Goal: Contribute content: Contribute content

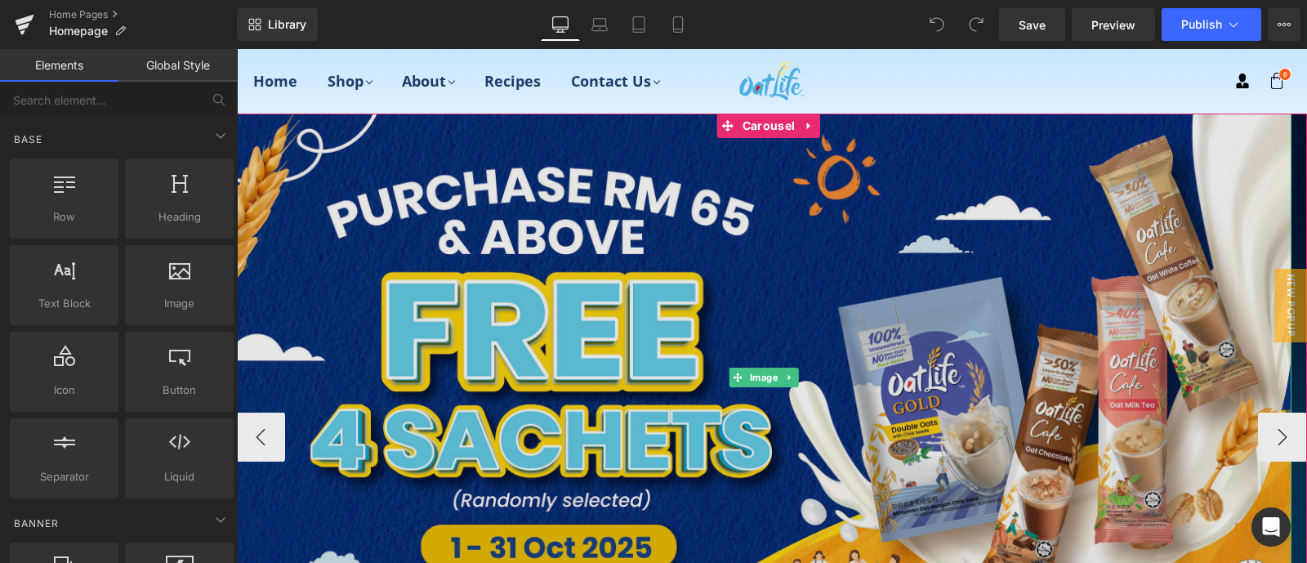
click at [820, 248] on img at bounding box center [764, 378] width 1056 height 528
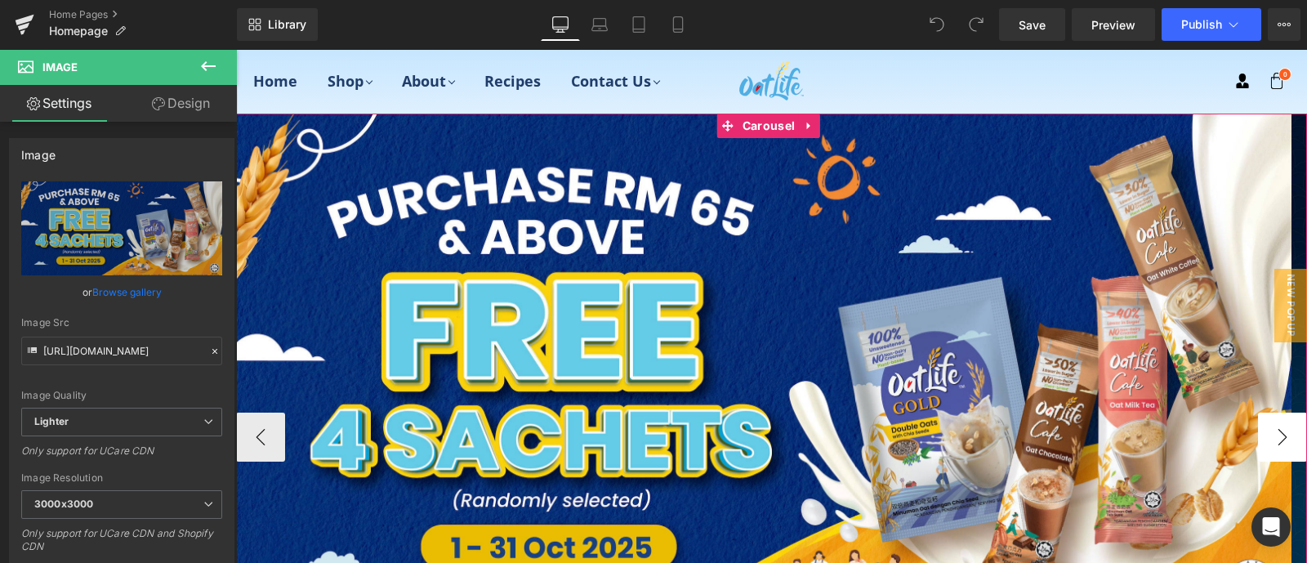
click at [1282, 435] on button "›" at bounding box center [1282, 437] width 49 height 49
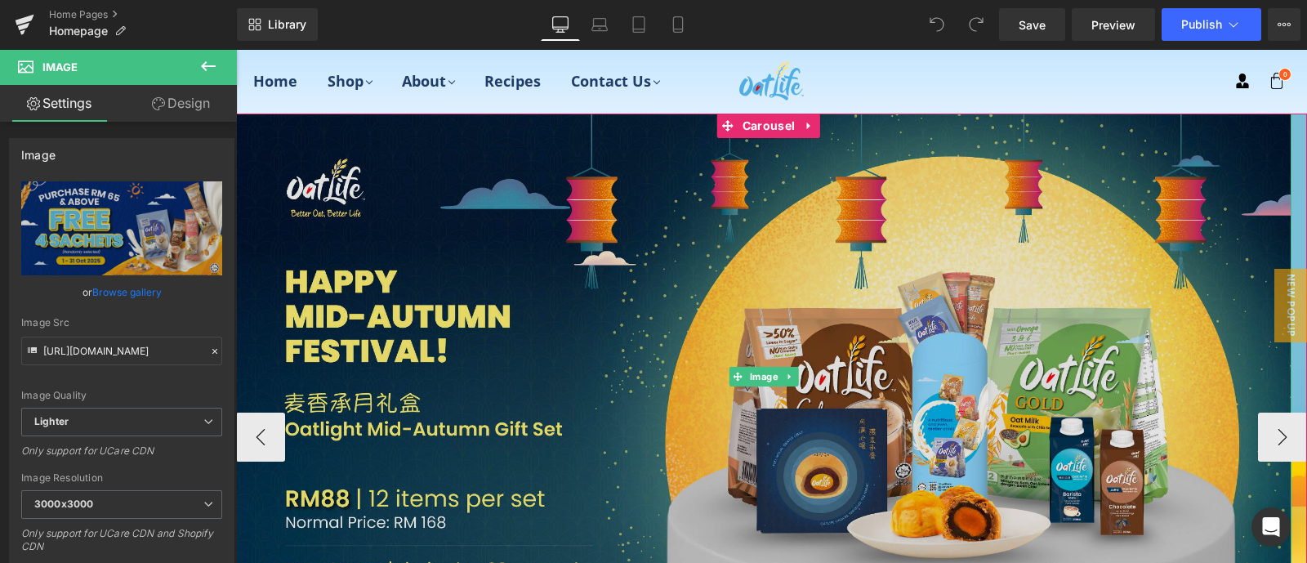
click at [903, 337] on img at bounding box center [764, 377] width 1056 height 526
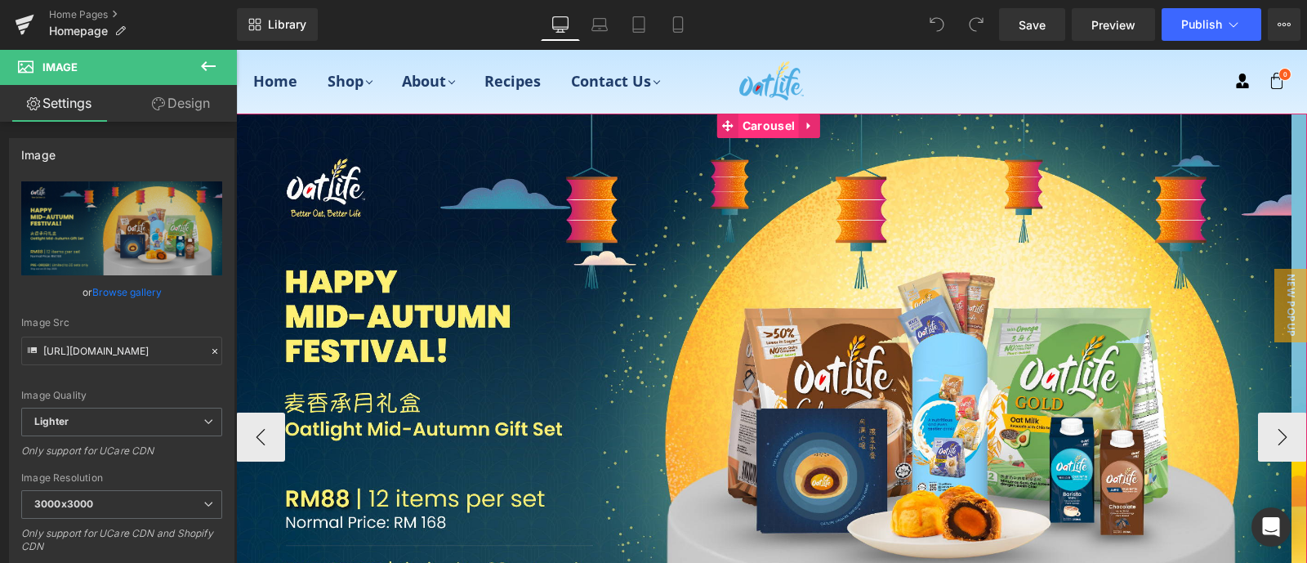
click at [753, 126] on span "Carousel" at bounding box center [769, 126] width 60 height 25
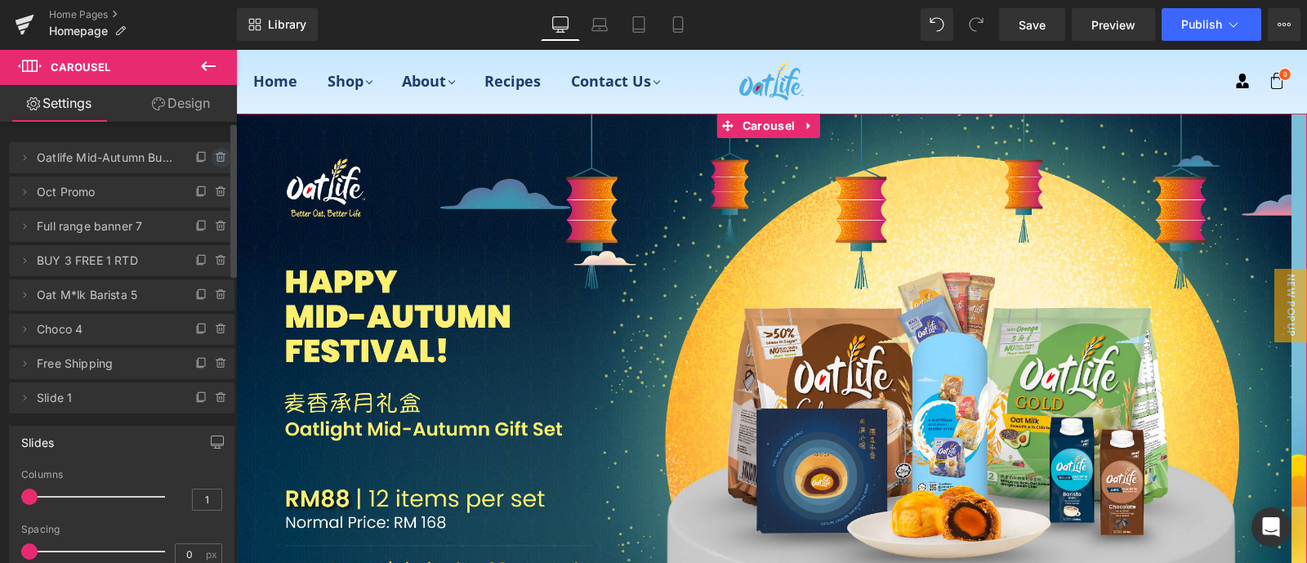
click at [220, 157] on icon at bounding box center [220, 157] width 0 height 3
click at [203, 160] on button "Delete" at bounding box center [203, 158] width 51 height 21
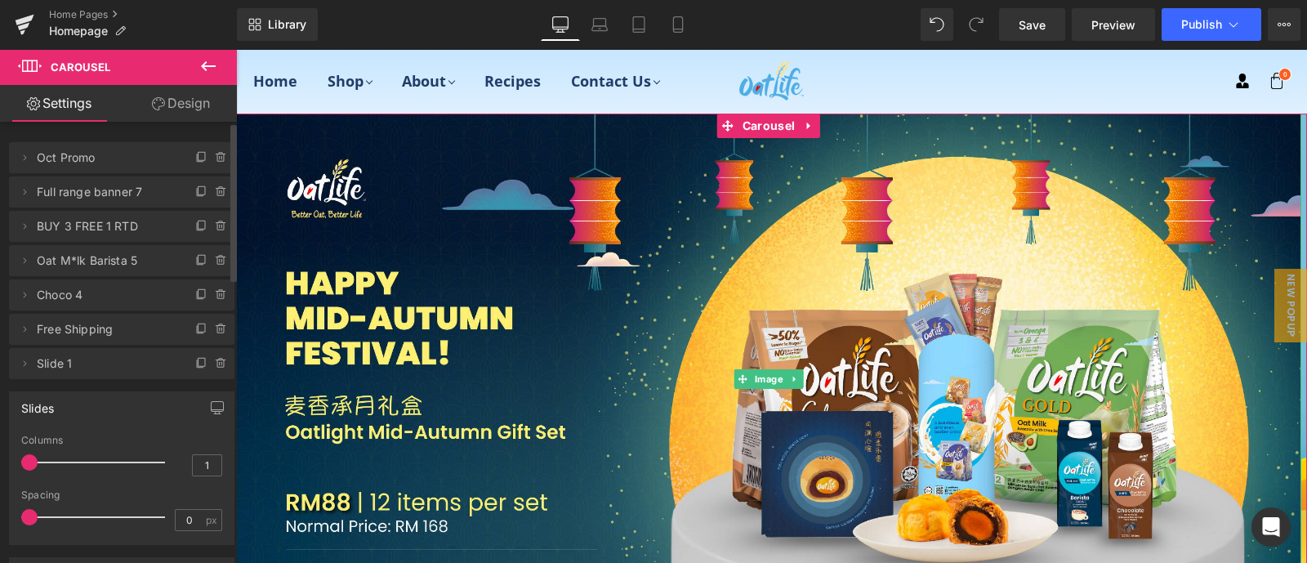
click at [144, 161] on span "Oct Promo" at bounding box center [105, 157] width 137 height 31
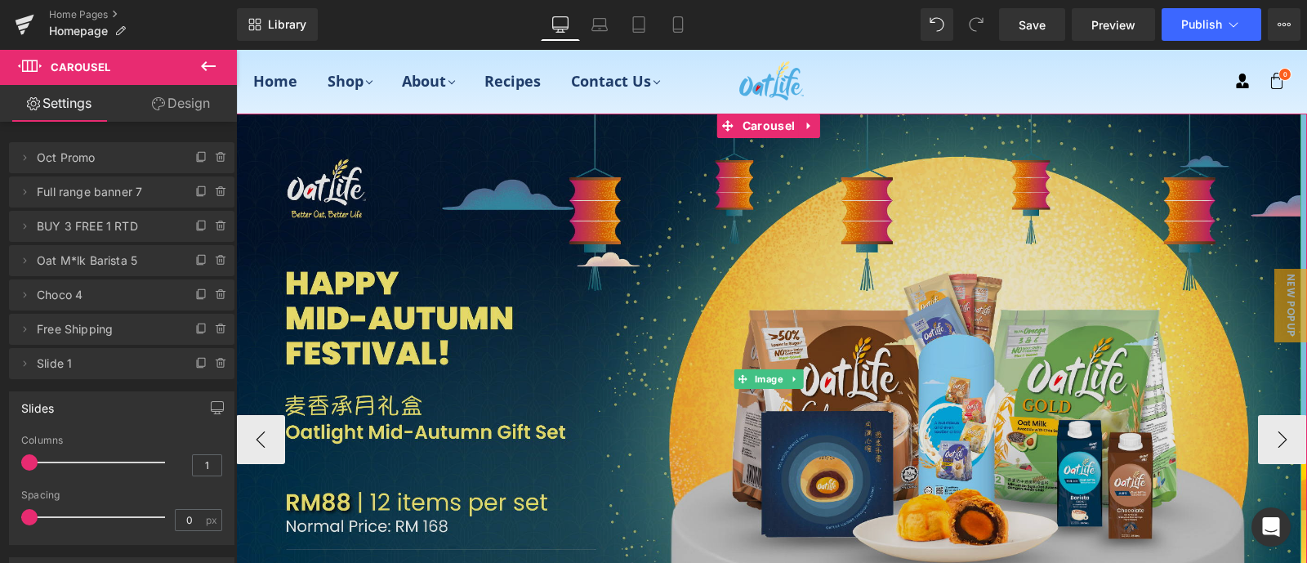
click at [548, 217] on img at bounding box center [769, 379] width 1066 height 531
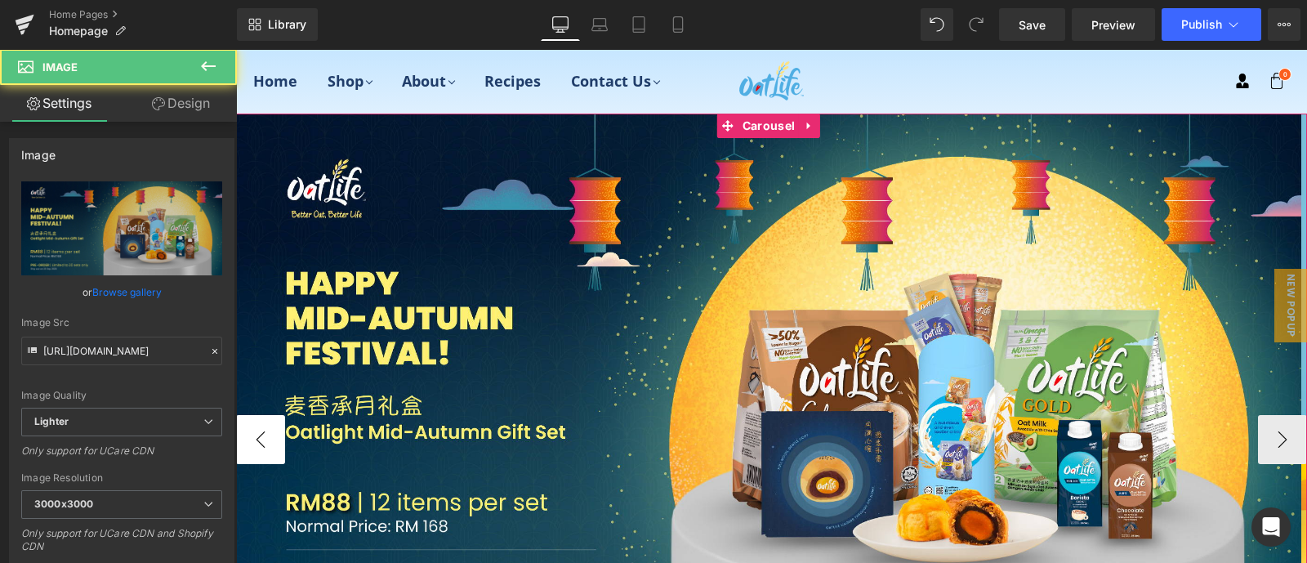
click at [269, 440] on button "‹" at bounding box center [260, 439] width 49 height 49
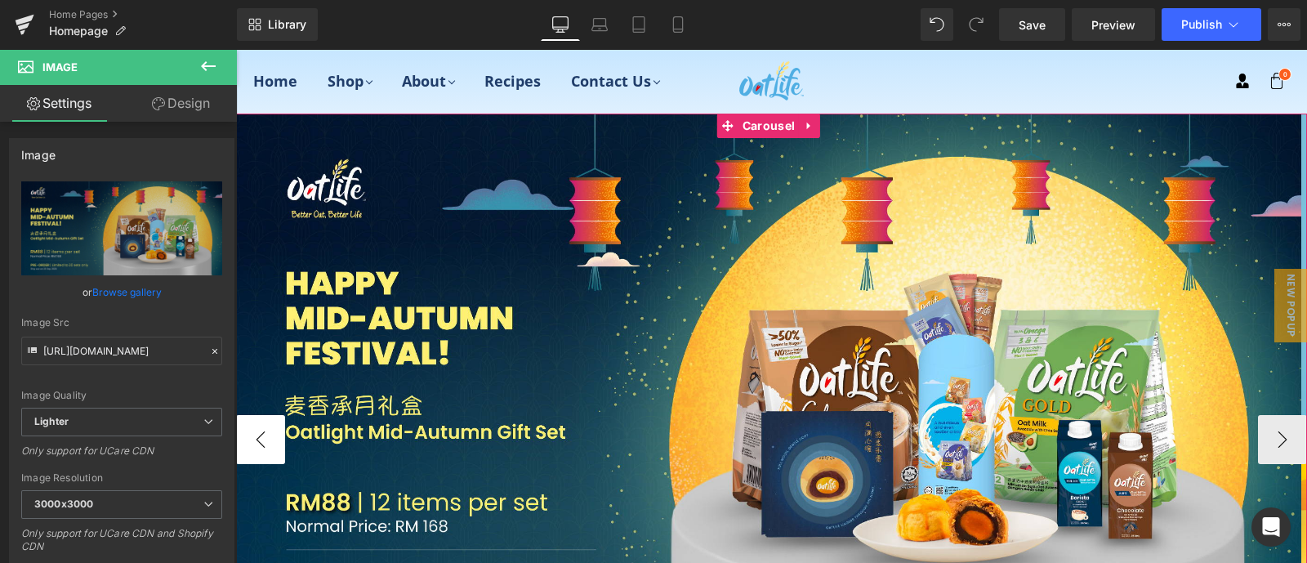
click at [273, 441] on button "‹" at bounding box center [260, 439] width 49 height 49
click at [1274, 427] on button "›" at bounding box center [1282, 439] width 49 height 49
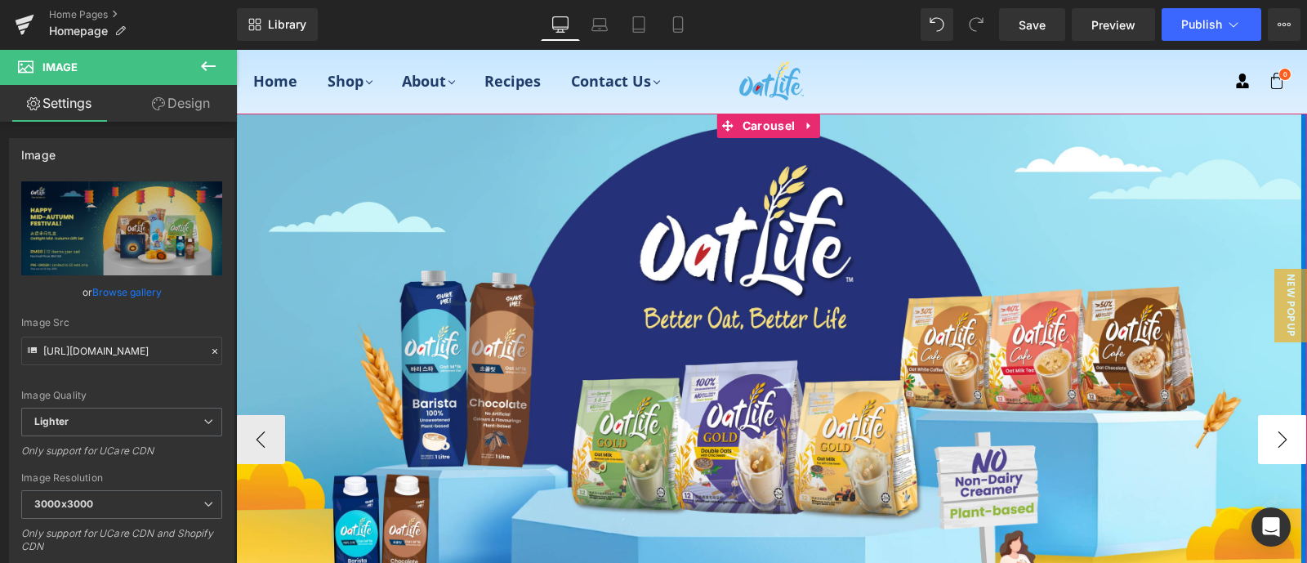
click at [1274, 427] on button "›" at bounding box center [1282, 439] width 49 height 49
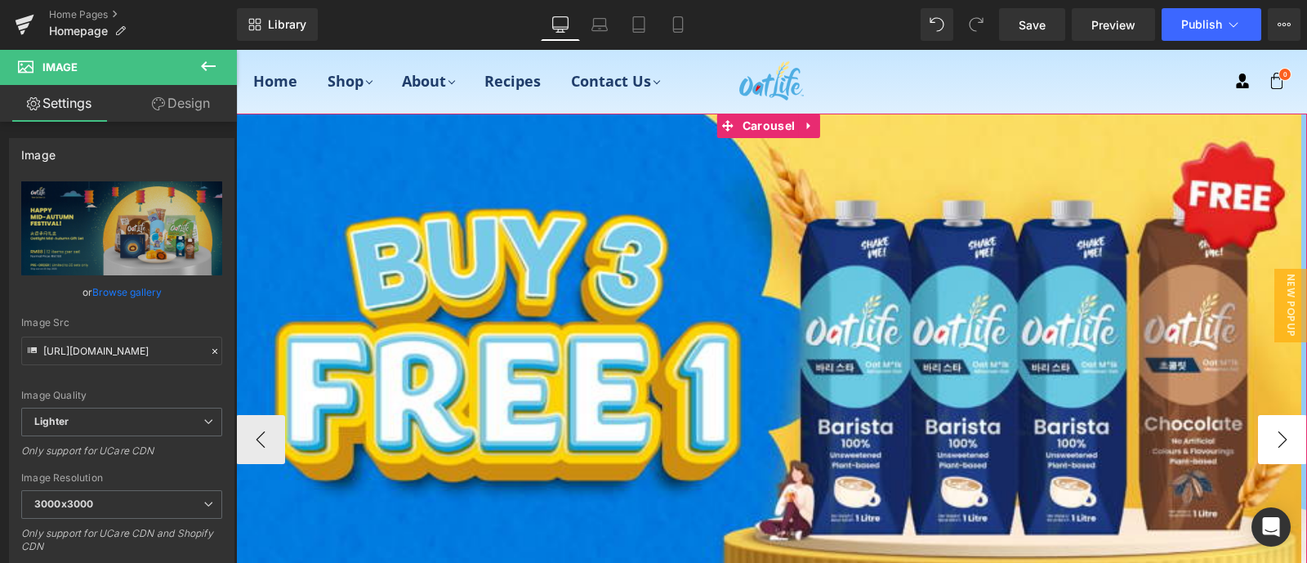
click at [1274, 427] on button "›" at bounding box center [1282, 439] width 49 height 49
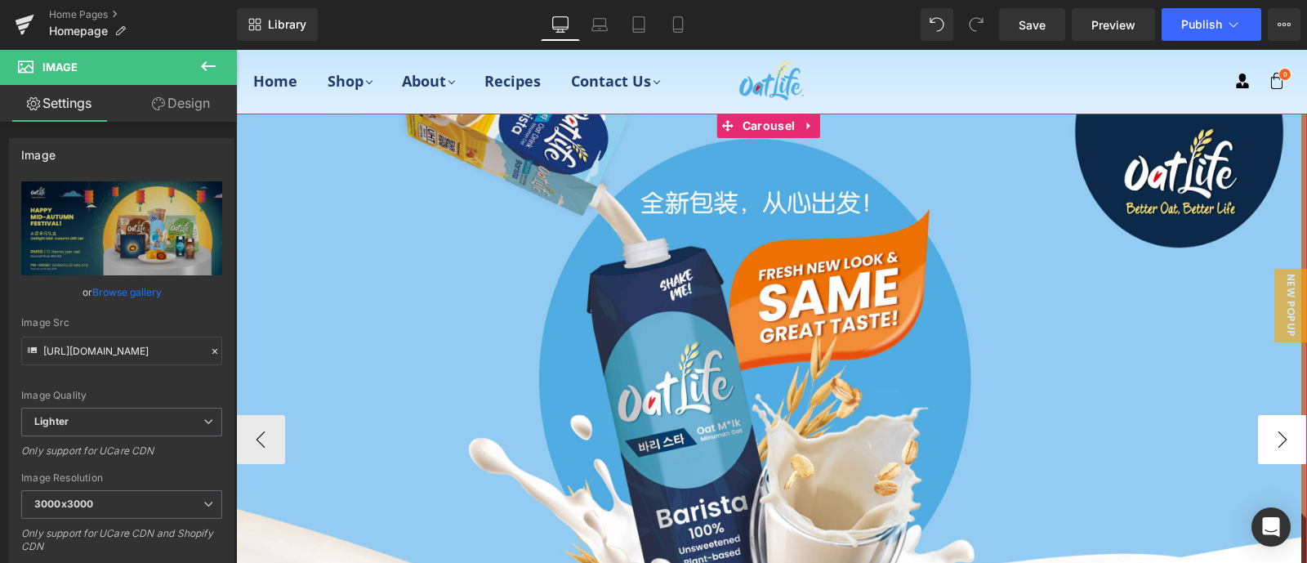
click at [1274, 427] on button "›" at bounding box center [1282, 439] width 49 height 49
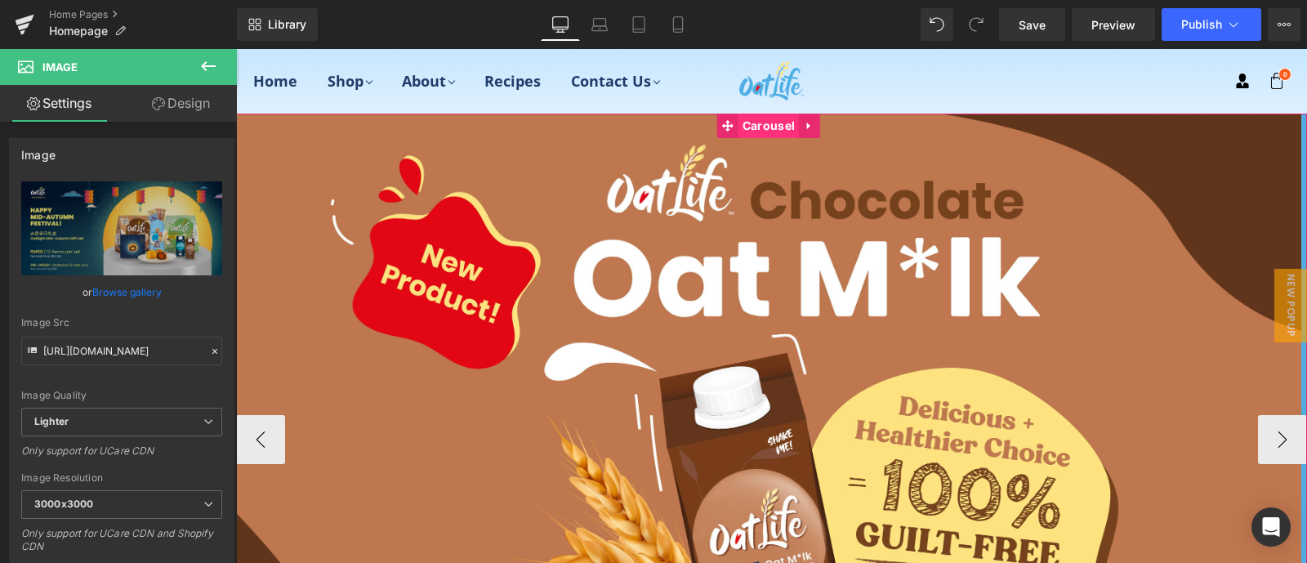
click at [755, 120] on span "Carousel" at bounding box center [769, 126] width 60 height 25
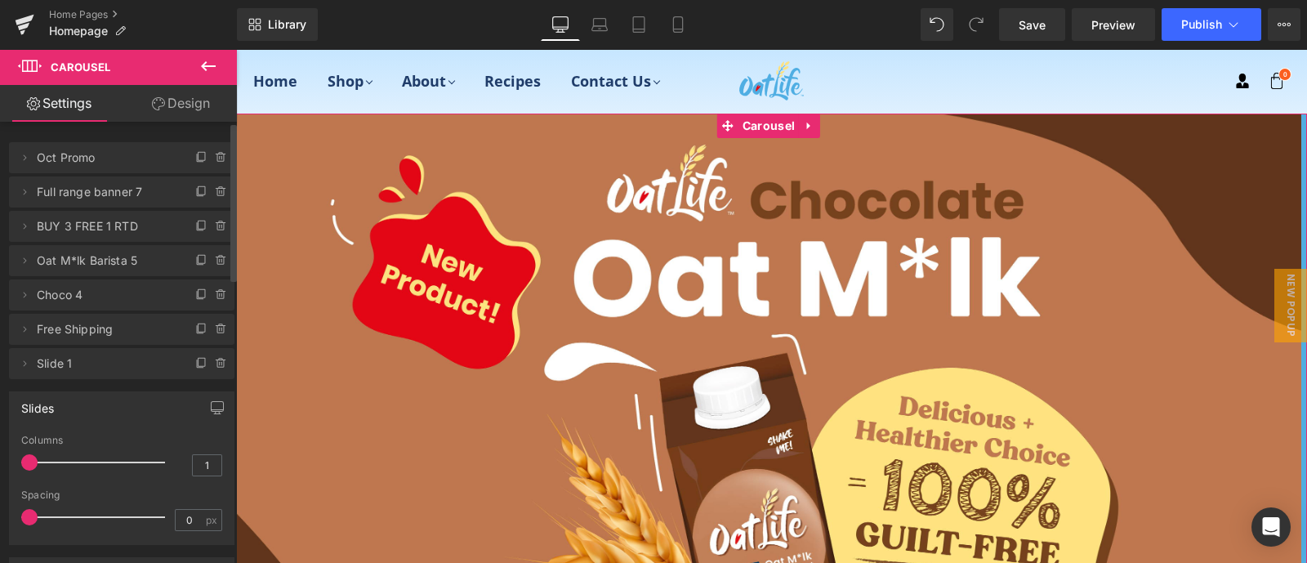
click at [215, 159] on icon at bounding box center [221, 157] width 13 height 13
click at [204, 157] on button "Delete" at bounding box center [203, 158] width 51 height 21
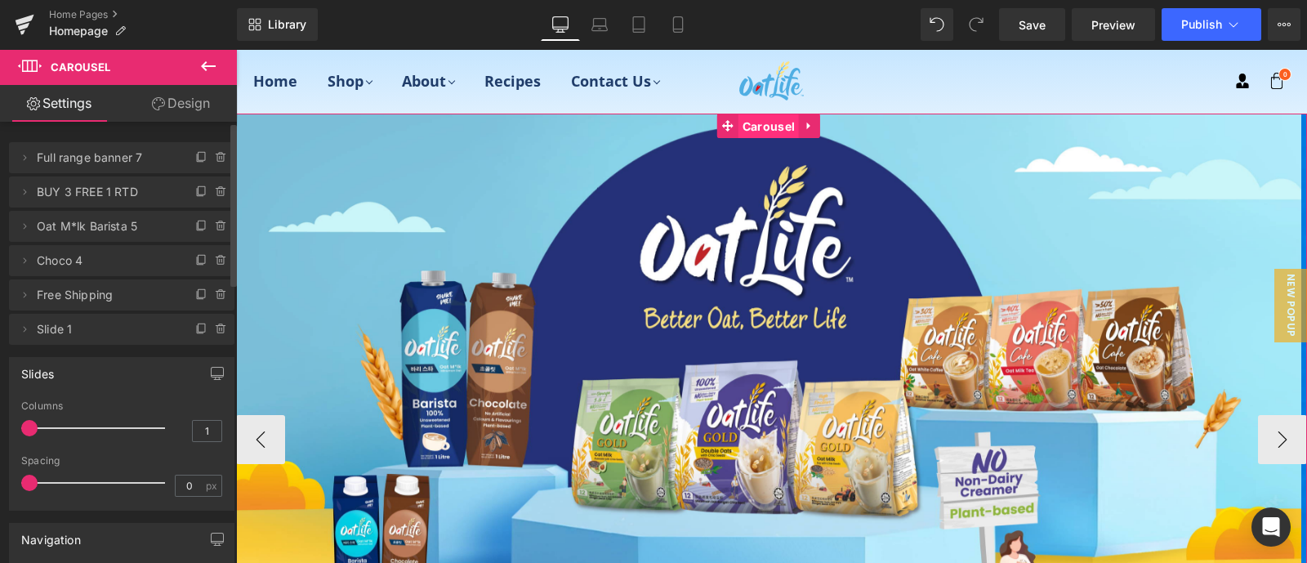
click at [766, 123] on span "Carousel" at bounding box center [769, 126] width 60 height 25
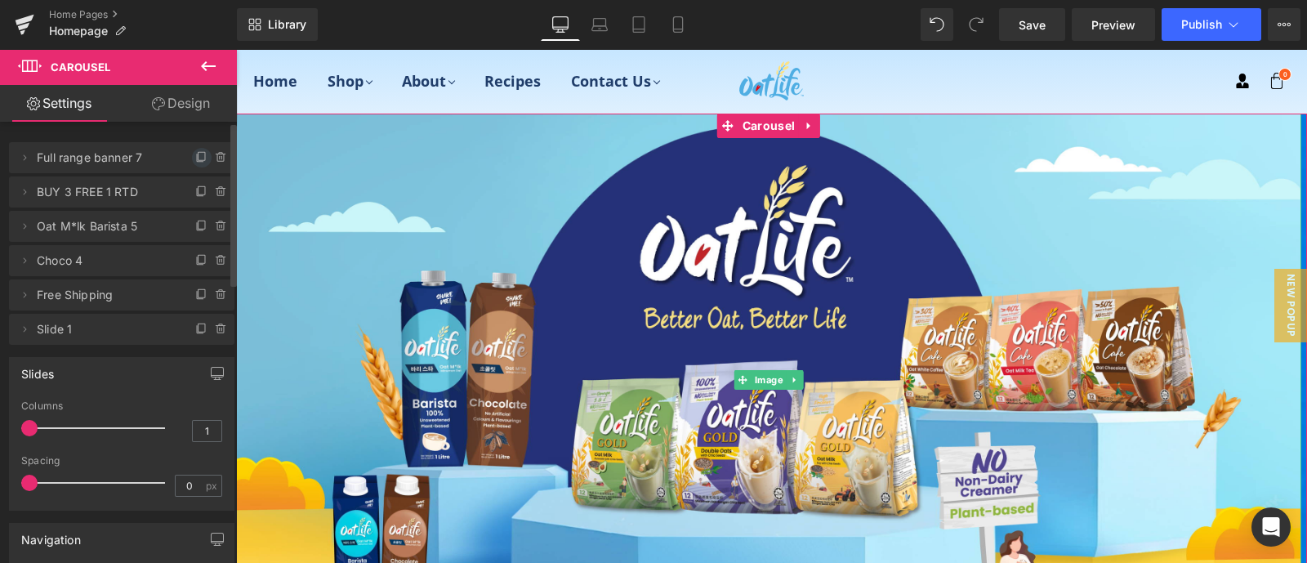
click at [197, 157] on icon at bounding box center [200, 157] width 7 height 7
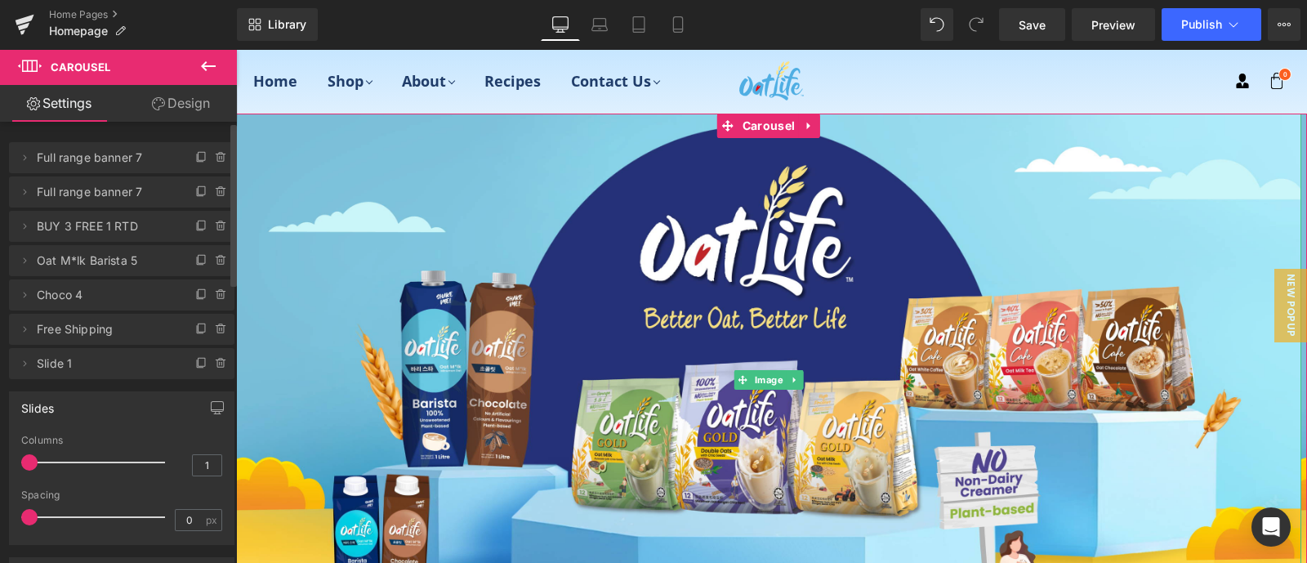
click at [138, 154] on span "Full range banner 7" at bounding box center [105, 157] width 137 height 31
click at [136, 162] on span "Full range banner 7" at bounding box center [105, 157] width 137 height 31
click at [25, 157] on icon at bounding box center [24, 157] width 13 height 13
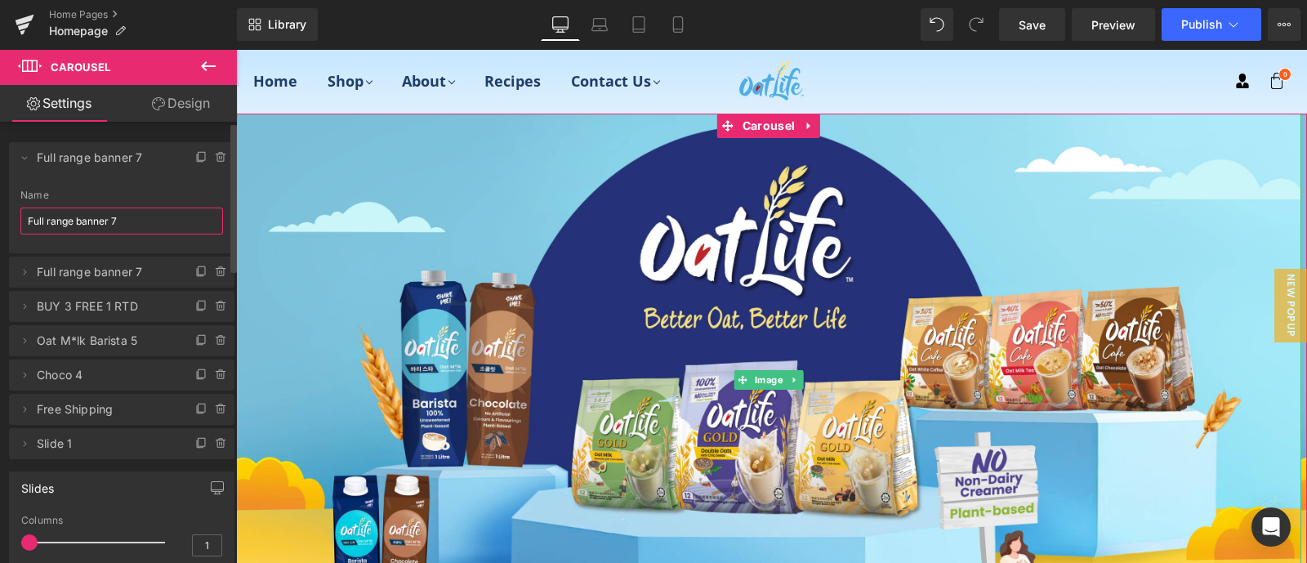
drag, startPoint x: 132, startPoint y: 225, endPoint x: 5, endPoint y: 220, distance: 126.8
click at [7, 221] on div "Delete Cancel Full range banner 7 Full range banner 7 Name Full range banner 7 …" at bounding box center [122, 292] width 244 height 333
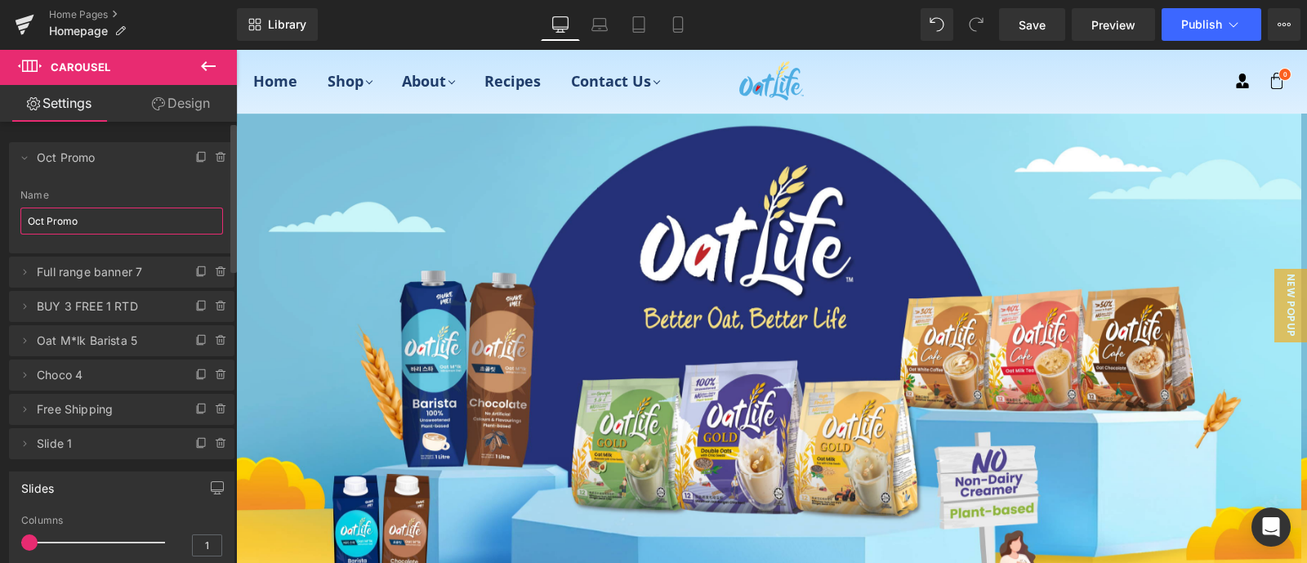
type input "Oct Promo"
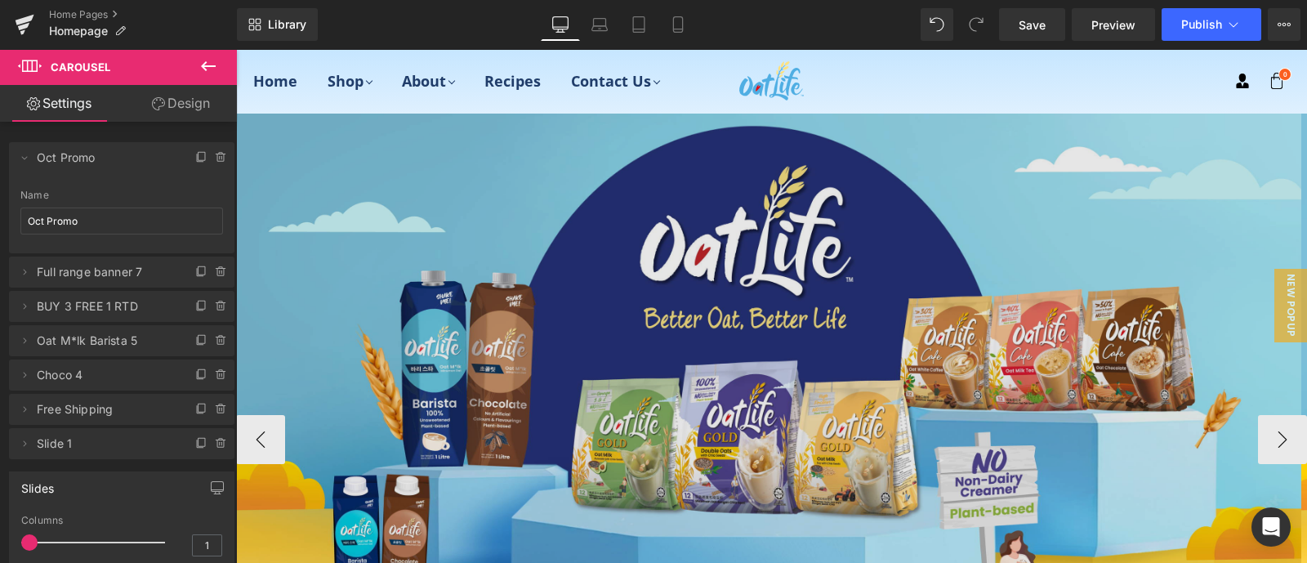
drag, startPoint x: 469, startPoint y: 262, endPoint x: 280, endPoint y: 225, distance: 192.5
click at [280, 225] on img at bounding box center [769, 380] width 1066 height 533
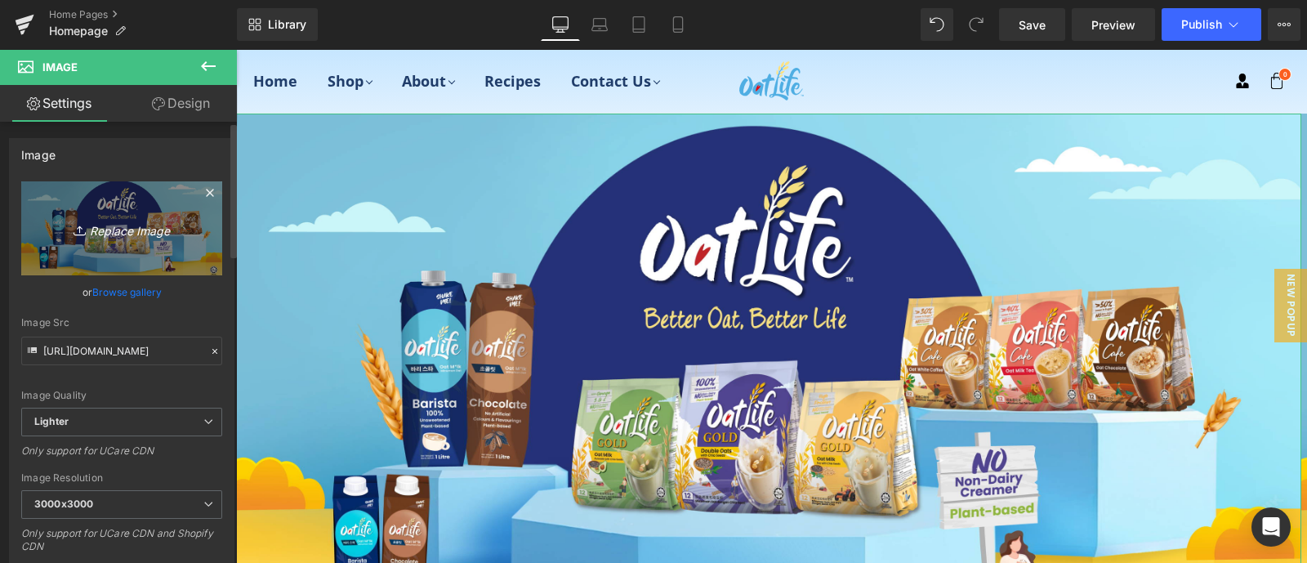
click at [135, 224] on icon "Replace Image" at bounding box center [121, 228] width 131 height 20
type input "C:\fakepath\OL free 4s_Oct promo.jpg"
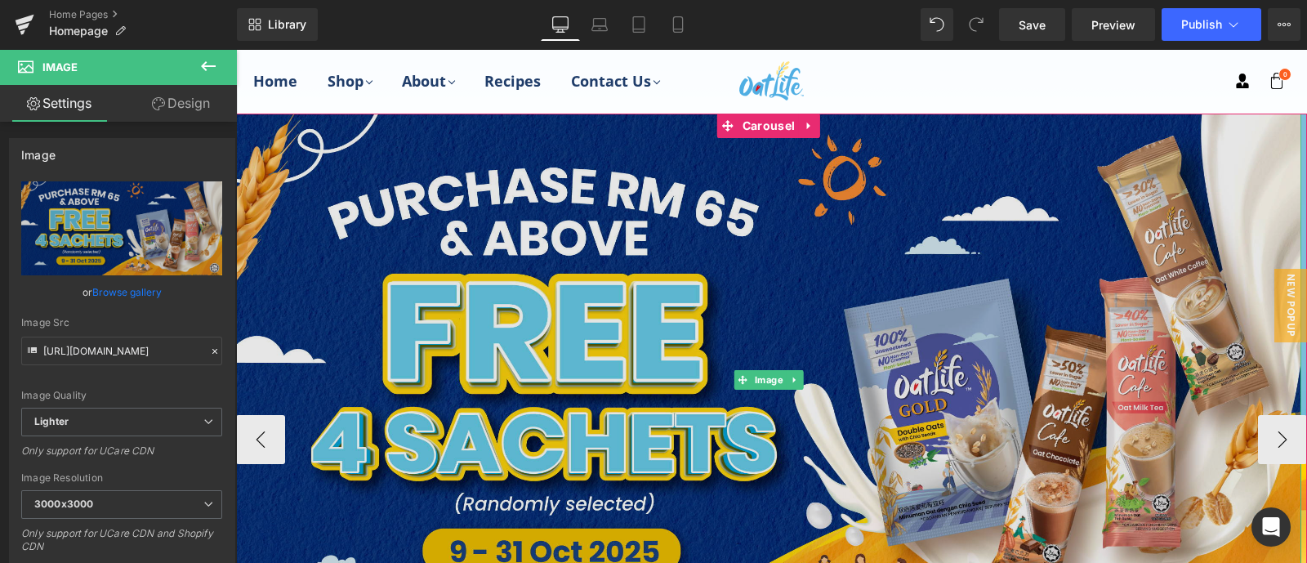
scroll to position [203, 0]
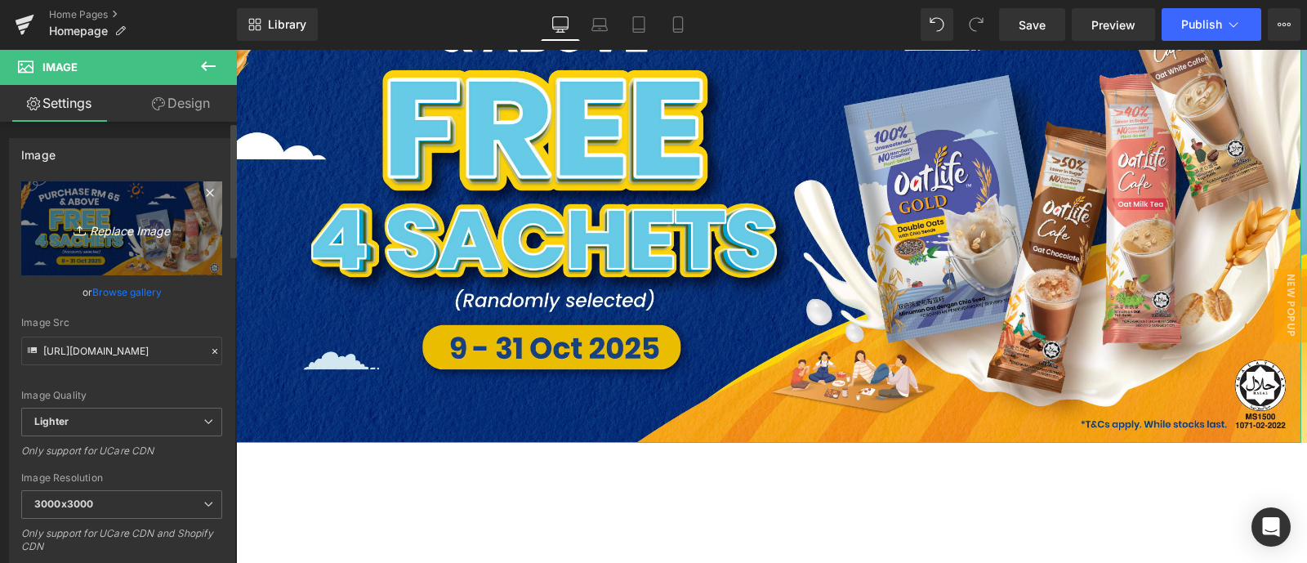
click at [128, 222] on icon "Replace Image" at bounding box center [121, 228] width 131 height 20
type input "C:\fakepath\free 4s.jpg"
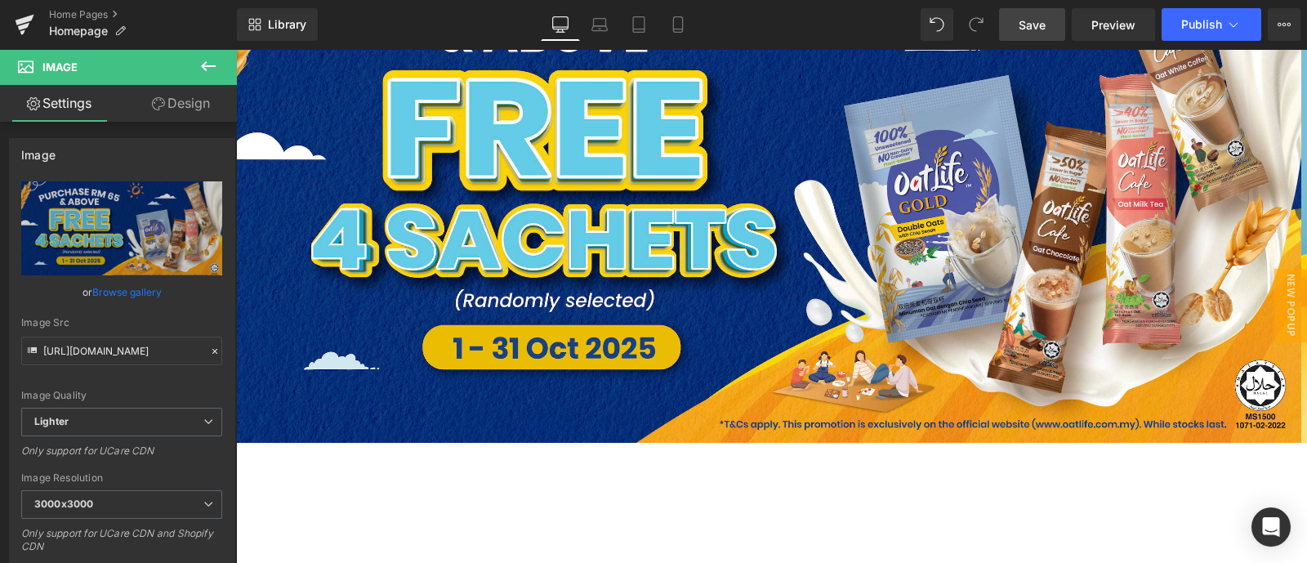
drag, startPoint x: 1042, startPoint y: 27, endPoint x: 839, endPoint y: 124, distance: 224.8
click at [1042, 27] on span "Save" at bounding box center [1032, 24] width 27 height 17
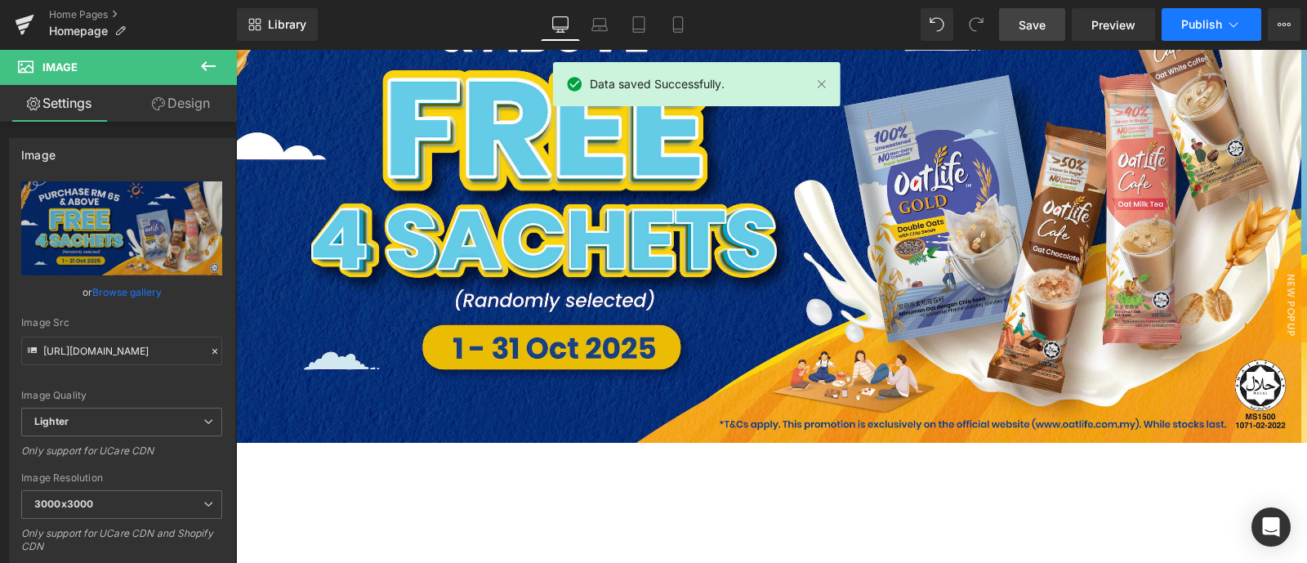
click at [1192, 24] on span "Publish" at bounding box center [1202, 24] width 41 height 13
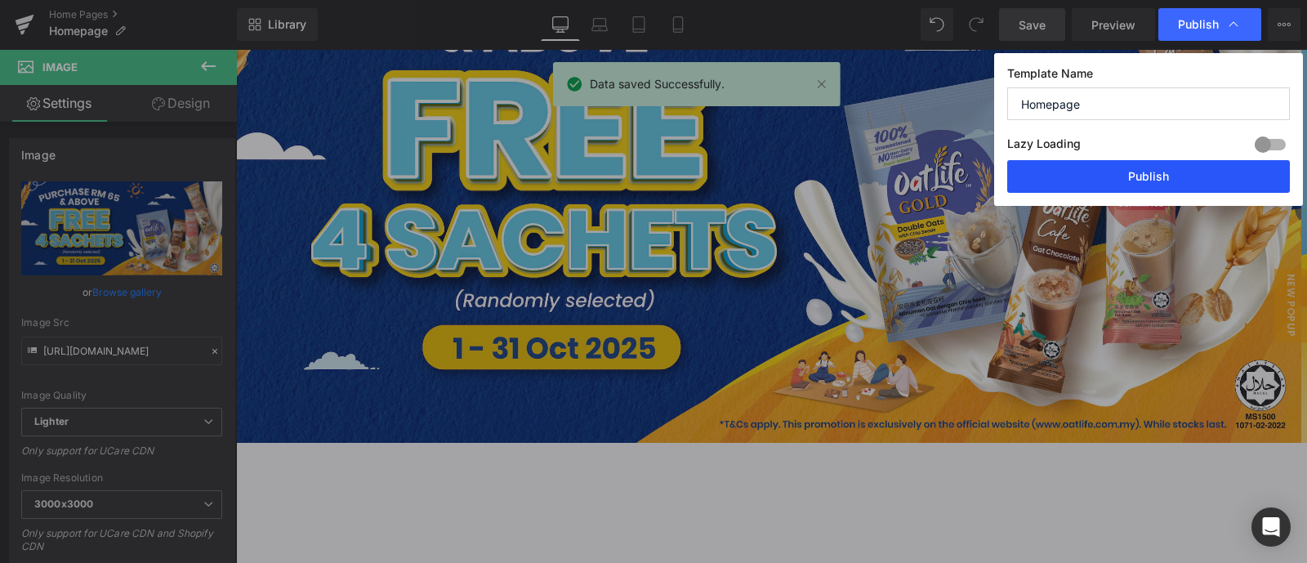
click at [1158, 189] on button "Publish" at bounding box center [1149, 176] width 283 height 33
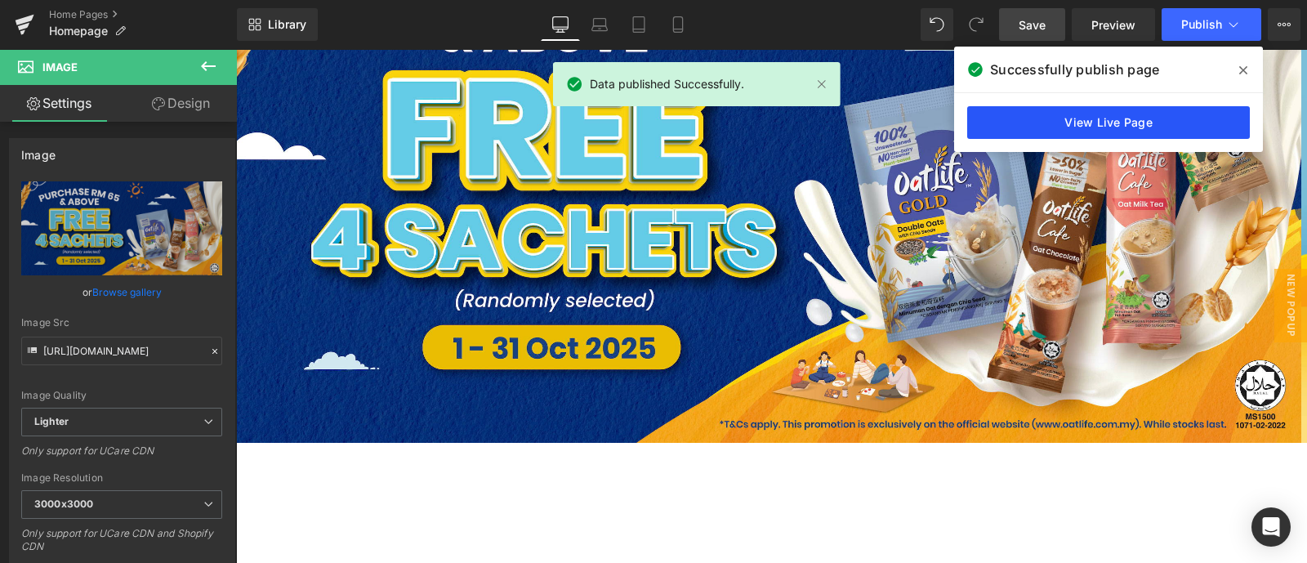
click at [1121, 127] on link "View Live Page" at bounding box center [1109, 122] width 283 height 33
